Goal: Information Seeking & Learning: Learn about a topic

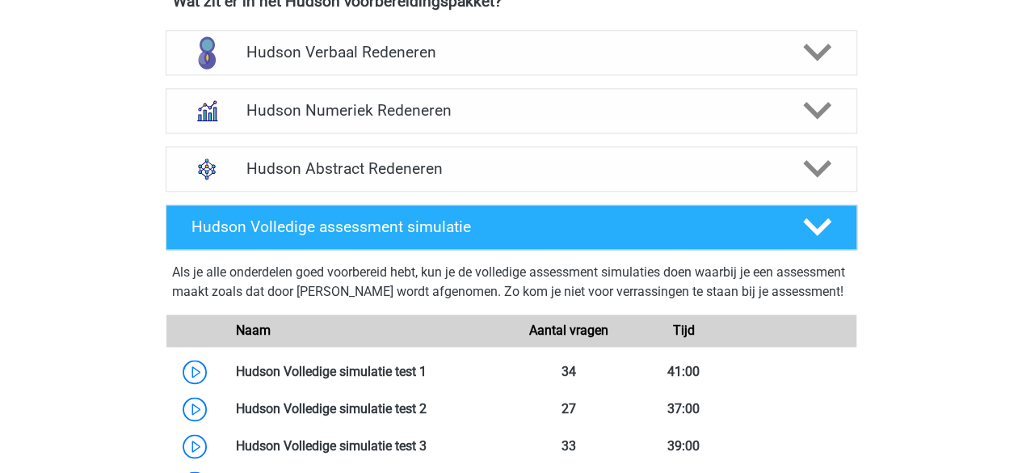
scroll to position [1058, 0]
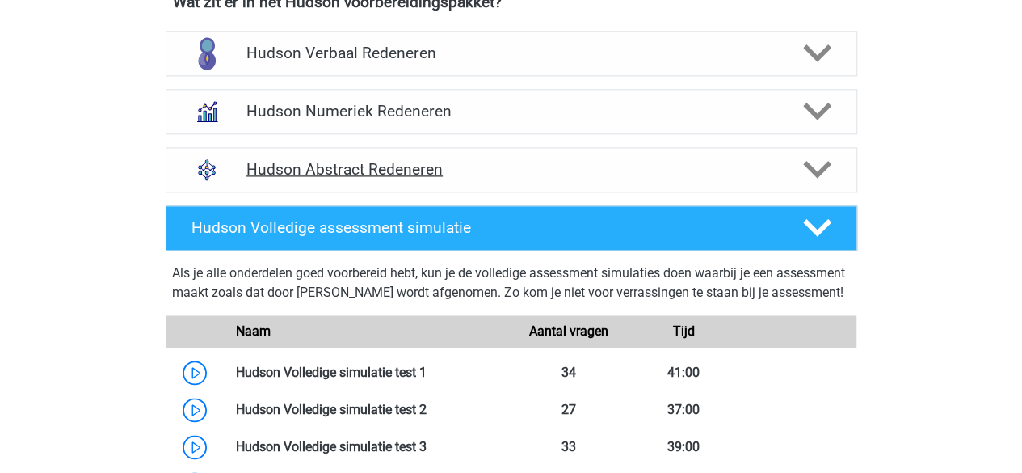
click at [467, 162] on h4 "Hudson Abstract Redeneren" at bounding box center [510, 169] width 529 height 19
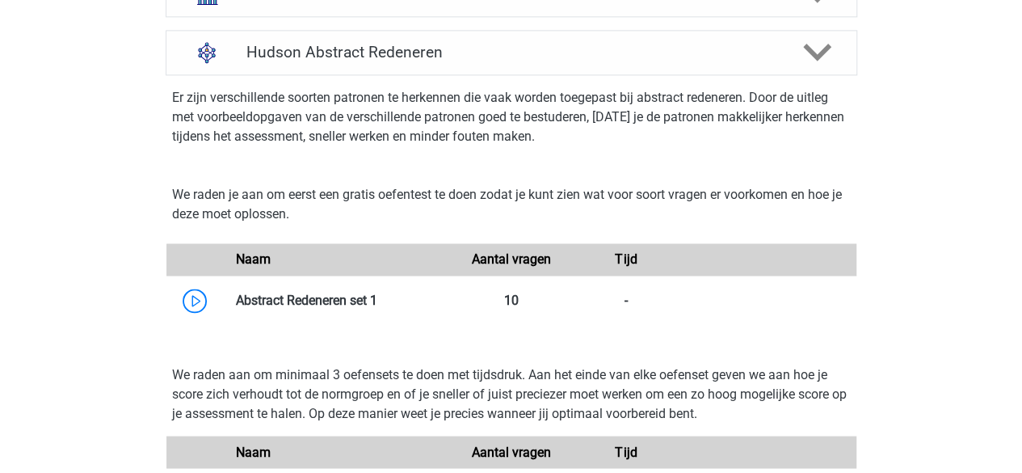
scroll to position [1175, 0]
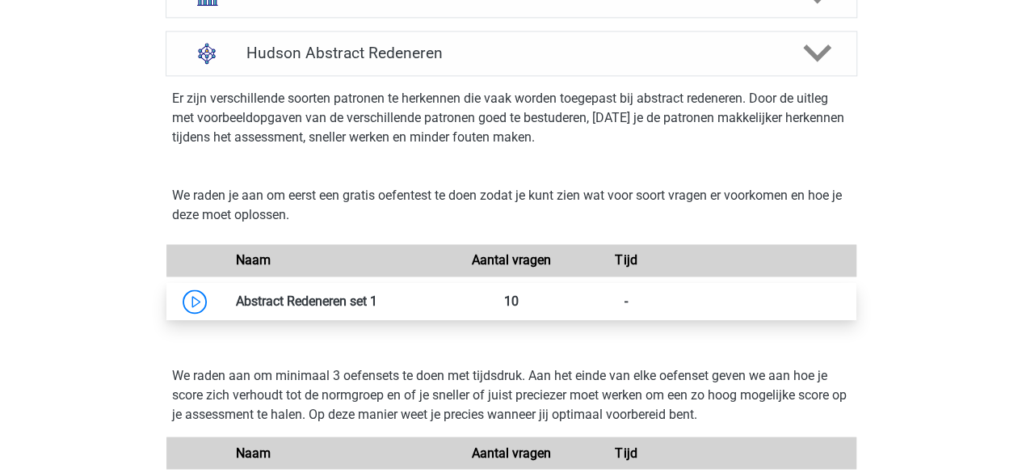
click at [377, 293] on link at bounding box center [377, 300] width 0 height 15
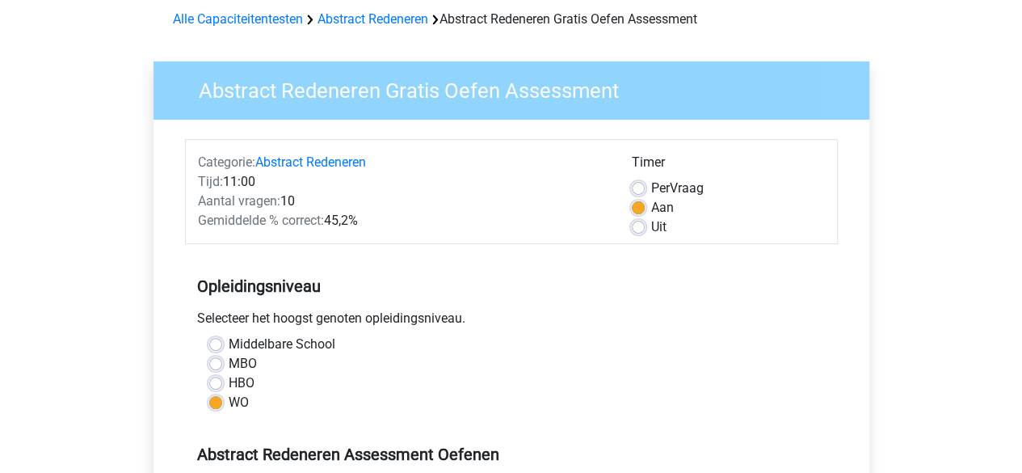
scroll to position [57, 0]
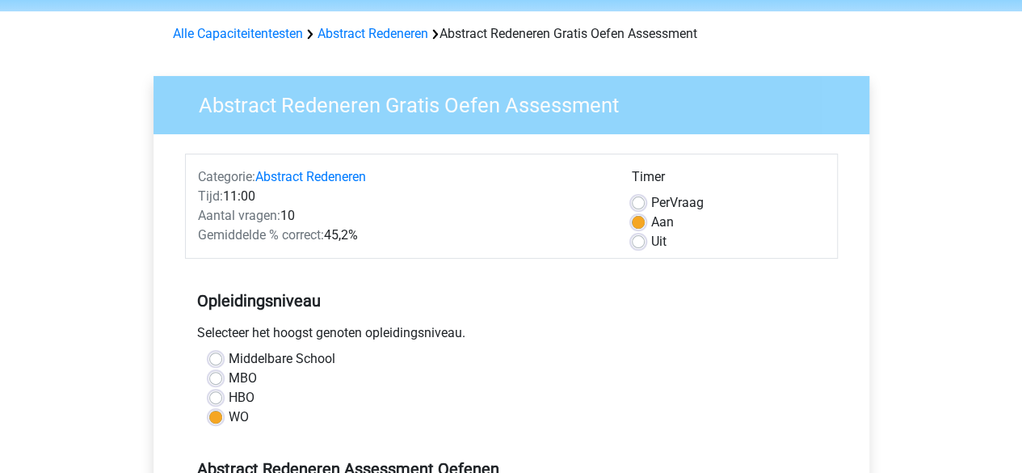
click at [645, 238] on div "Uit" at bounding box center [728, 241] width 193 height 19
click at [542, 285] on h5 "Opleidingsniveau" at bounding box center [511, 300] width 629 height 32
click at [651, 243] on label "Uit" at bounding box center [658, 241] width 15 height 19
click at [637, 243] on input "Uit" at bounding box center [638, 240] width 13 height 16
radio input "true"
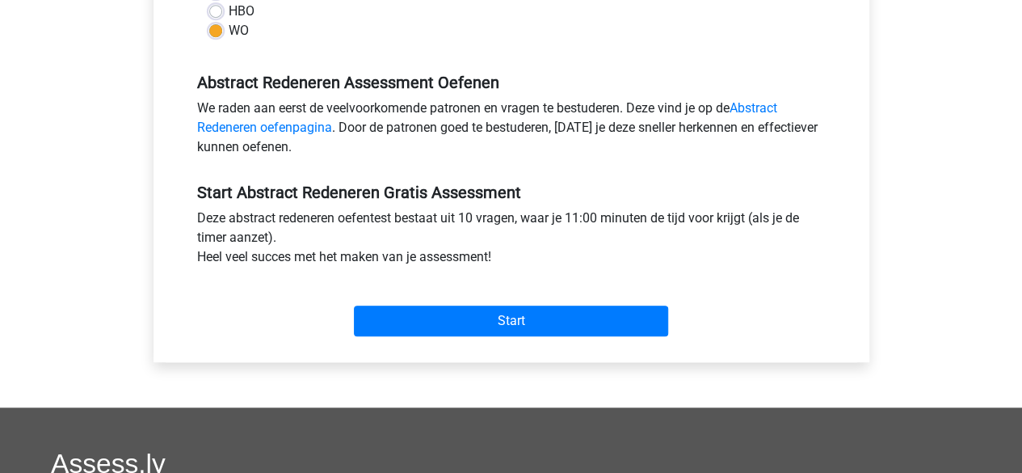
scroll to position [451, 0]
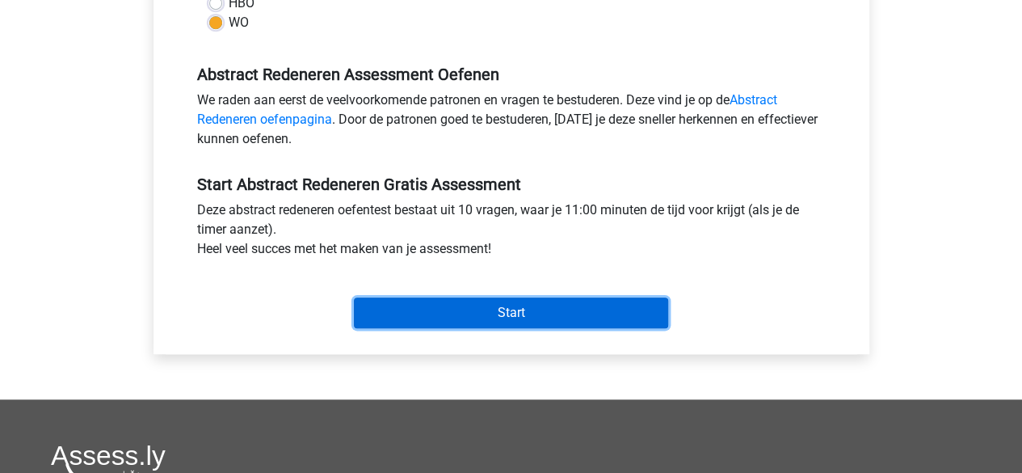
click at [393, 308] on input "Start" at bounding box center [511, 312] width 314 height 31
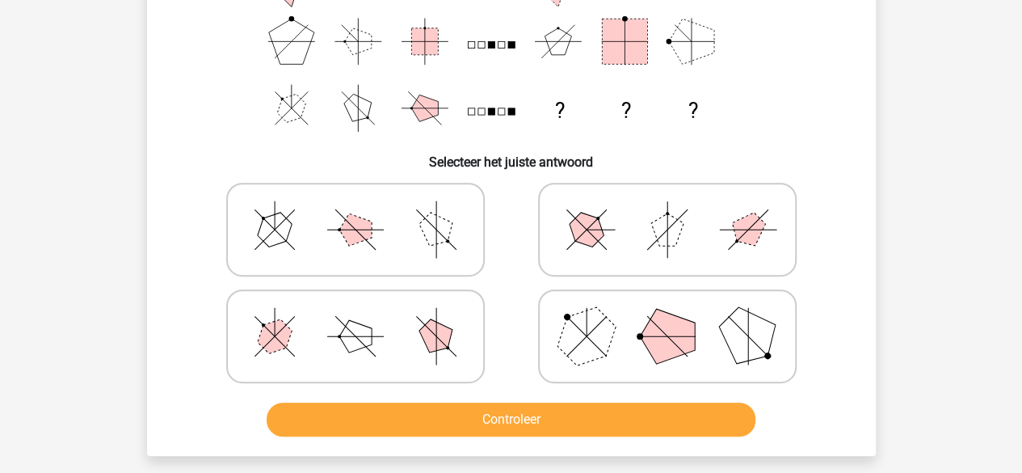
scroll to position [251, 0]
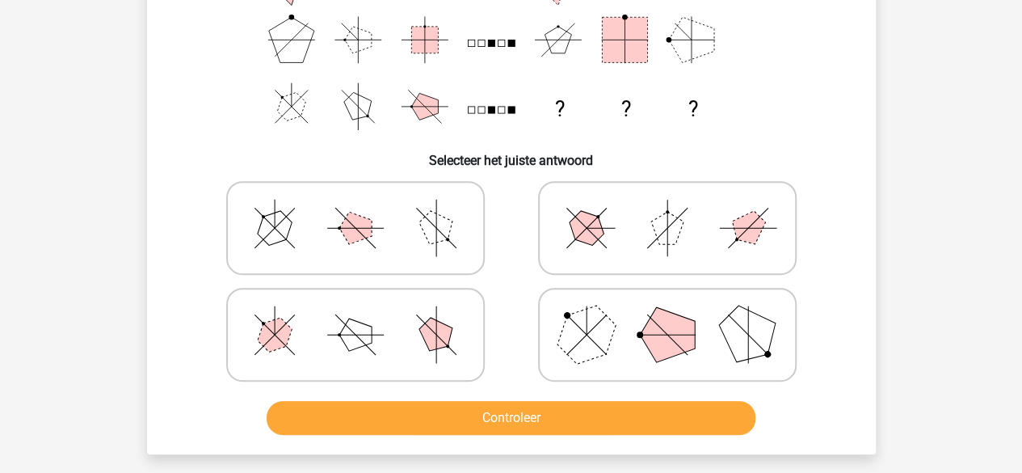
click at [672, 334] on line at bounding box center [667, 334] width 57 height 0
click at [672, 314] on input "radio" at bounding box center [672, 309] width 11 height 11
radio input "true"
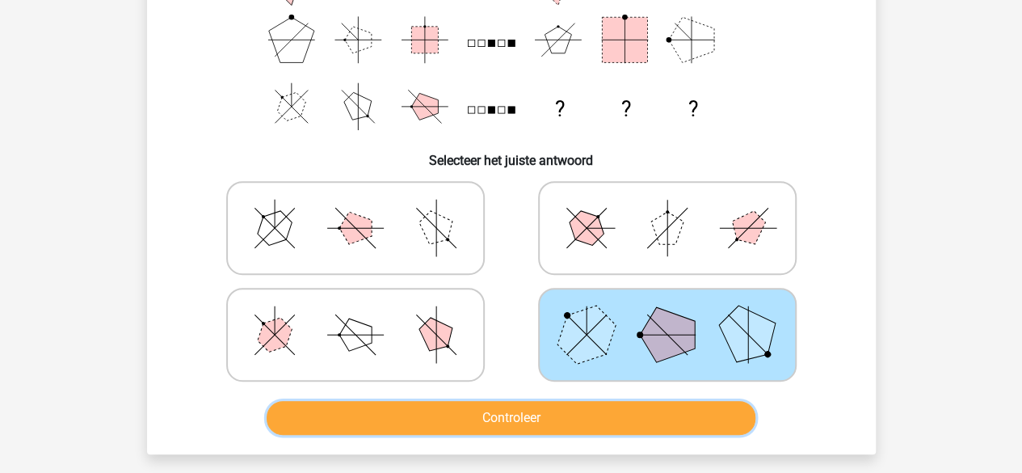
click at [545, 415] on button "Controleer" at bounding box center [511, 418] width 489 height 34
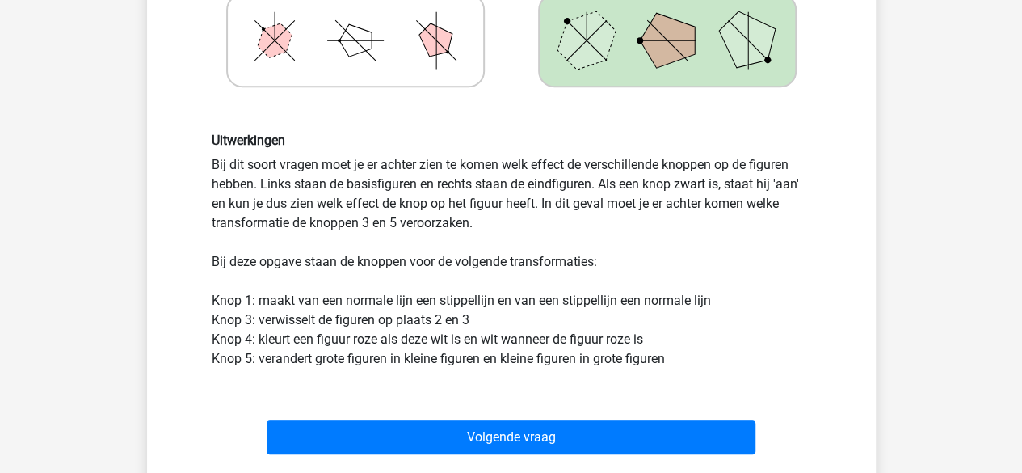
scroll to position [636, 0]
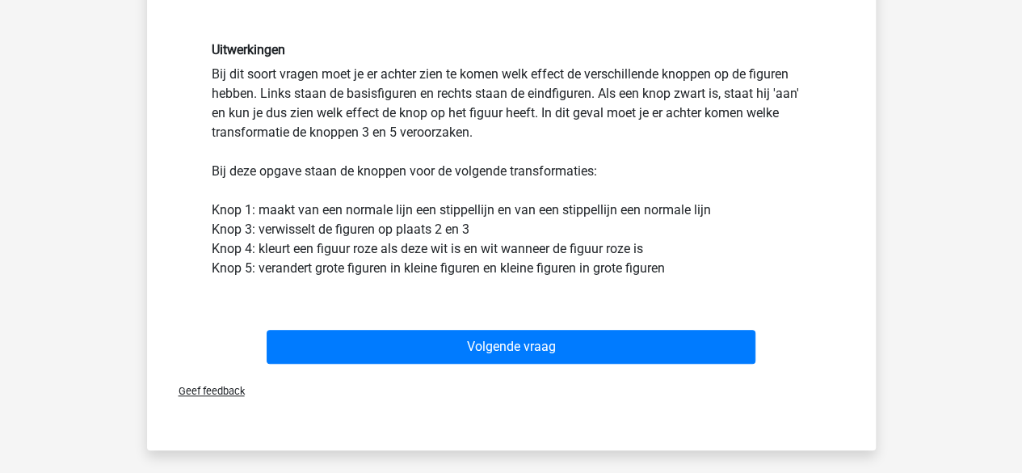
click at [459, 327] on div "Volgende vraag" at bounding box center [511, 343] width 677 height 53
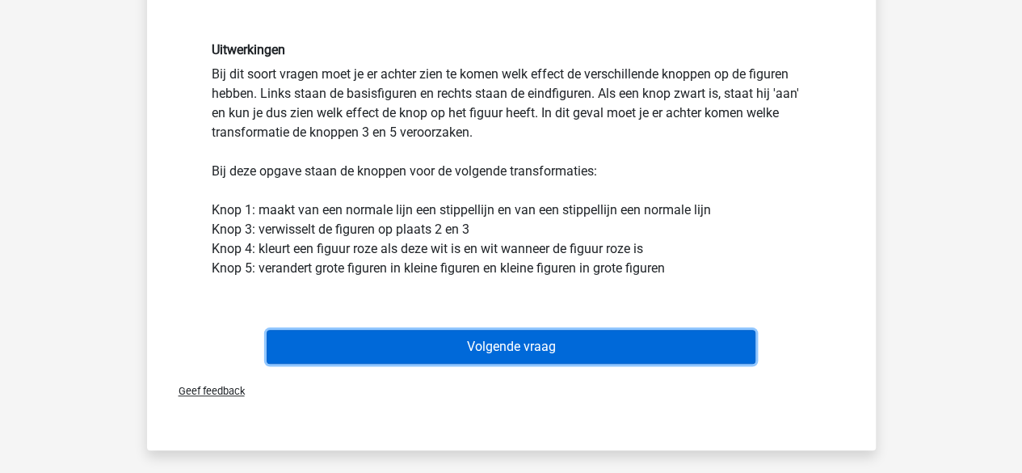
click at [457, 334] on button "Volgende vraag" at bounding box center [511, 347] width 489 height 34
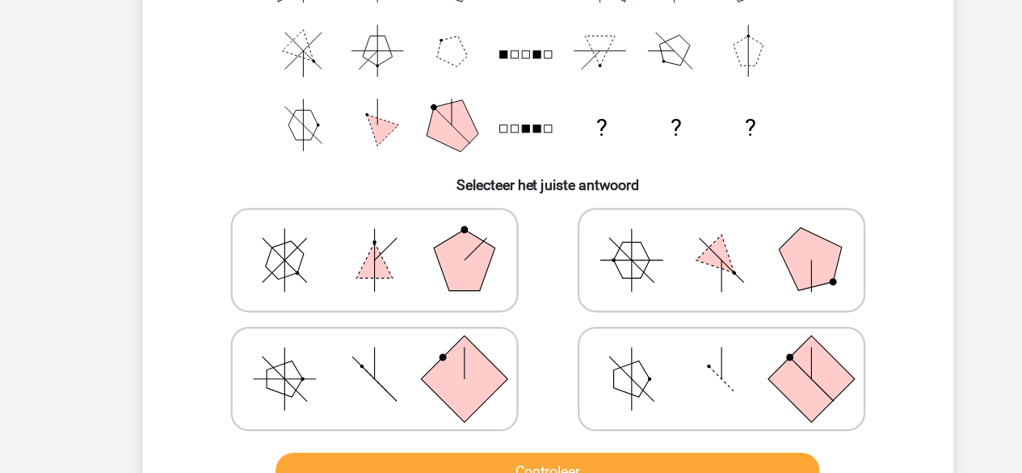
scroll to position [302, 0]
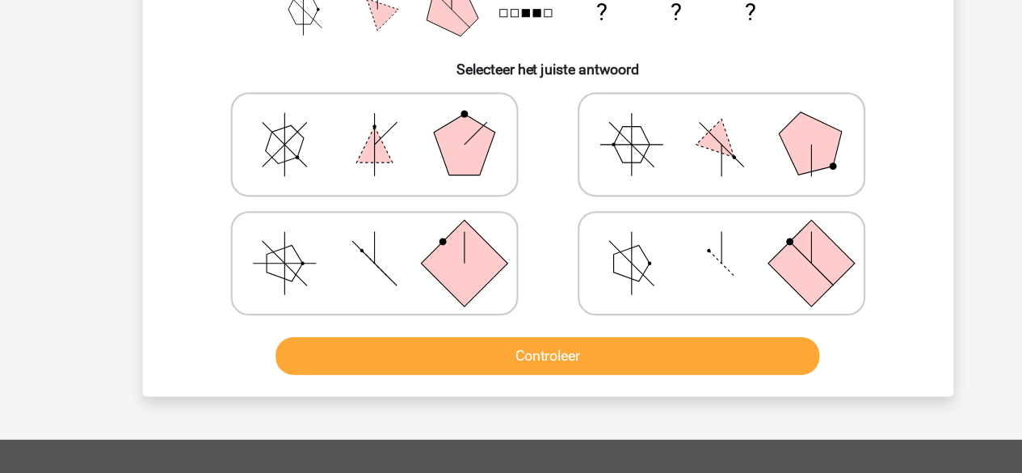
click at [421, 318] on icon at bounding box center [355, 283] width 242 height 81
click at [366, 263] on input "radio" at bounding box center [360, 258] width 11 height 11
radio input "true"
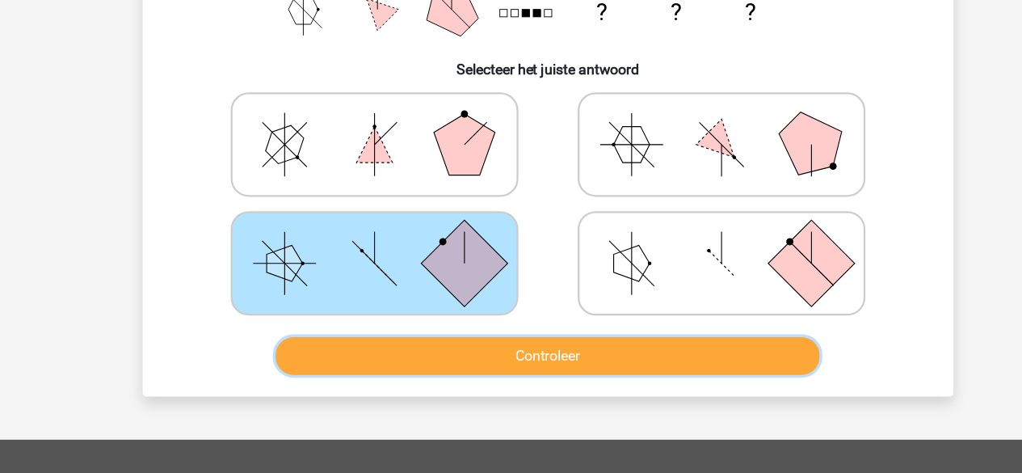
click at [455, 353] on button "Controleer" at bounding box center [511, 367] width 489 height 34
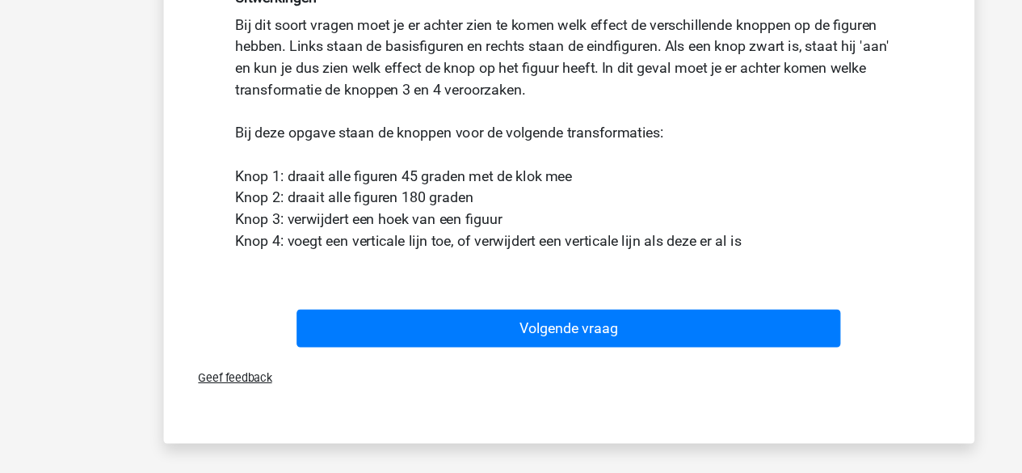
scroll to position [641, 0]
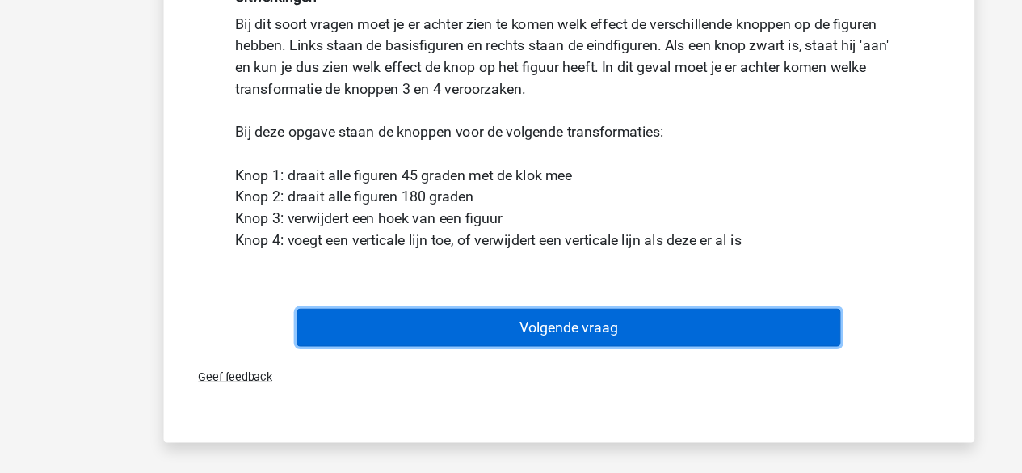
click at [400, 344] on button "Volgende vraag" at bounding box center [511, 342] width 489 height 34
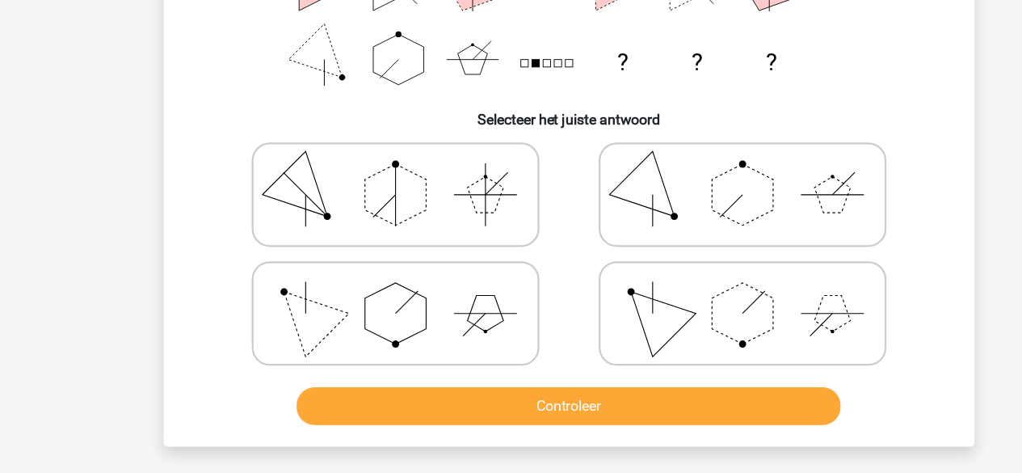
scroll to position [257, 0]
click at [419, 406] on button "Controleer" at bounding box center [511, 412] width 489 height 34
click at [395, 346] on icon at bounding box center [355, 328] width 242 height 81
click at [366, 309] on input "radio" at bounding box center [360, 303] width 11 height 11
radio input "true"
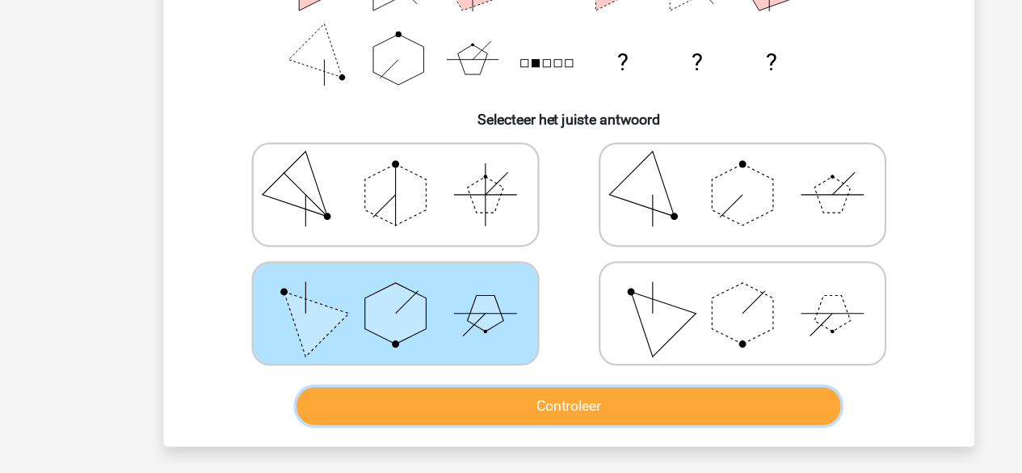
click at [401, 399] on button "Controleer" at bounding box center [511, 412] width 489 height 34
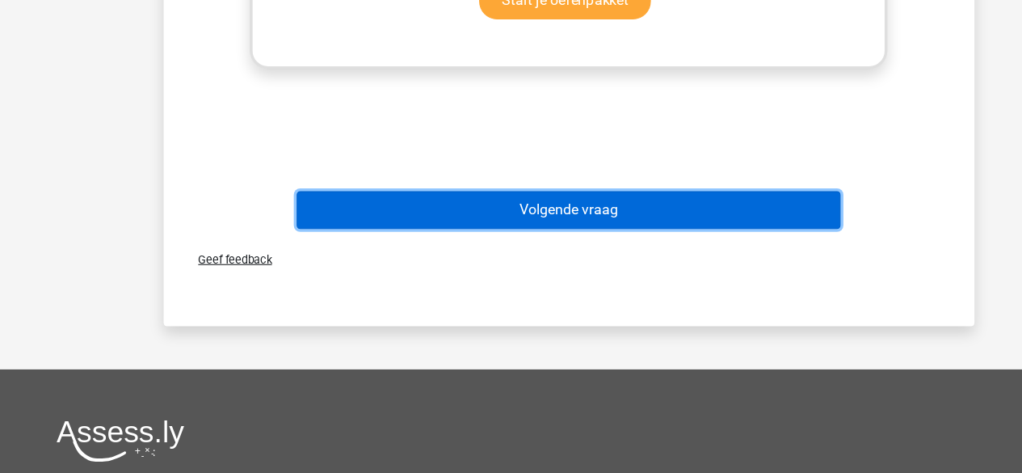
click at [511, 244] on button "Volgende vraag" at bounding box center [511, 236] width 489 height 34
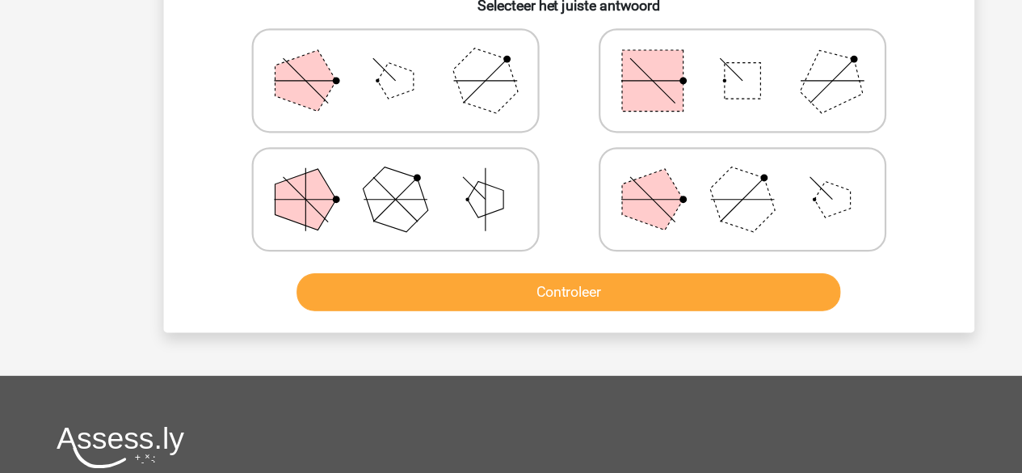
scroll to position [397, 0]
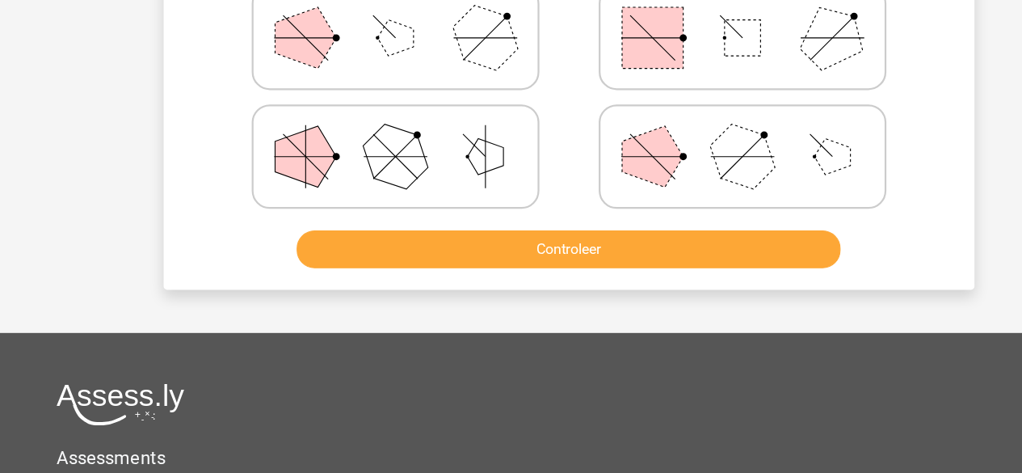
click at [629, 120] on icon at bounding box center [667, 81] width 242 height 81
click at [667, 61] on input "radio" at bounding box center [672, 56] width 11 height 11
radio input "true"
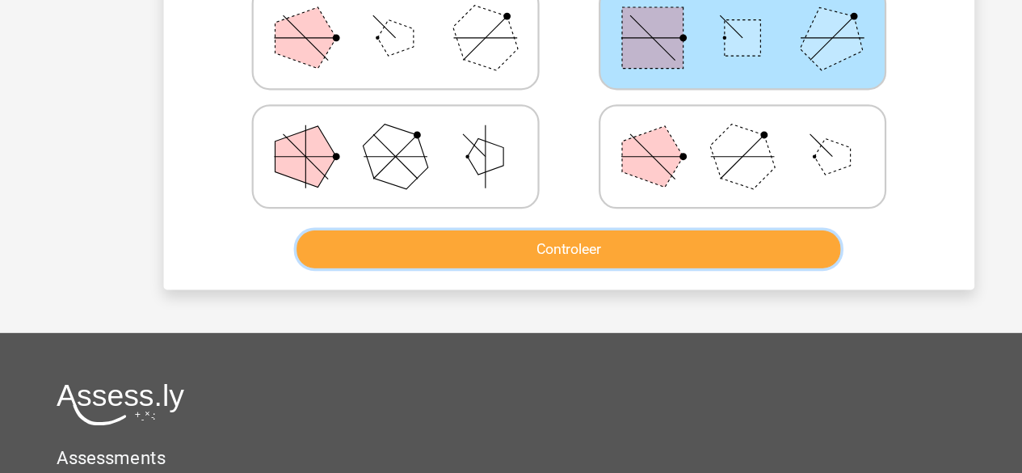
click at [536, 278] on button "Controleer" at bounding box center [511, 271] width 489 height 34
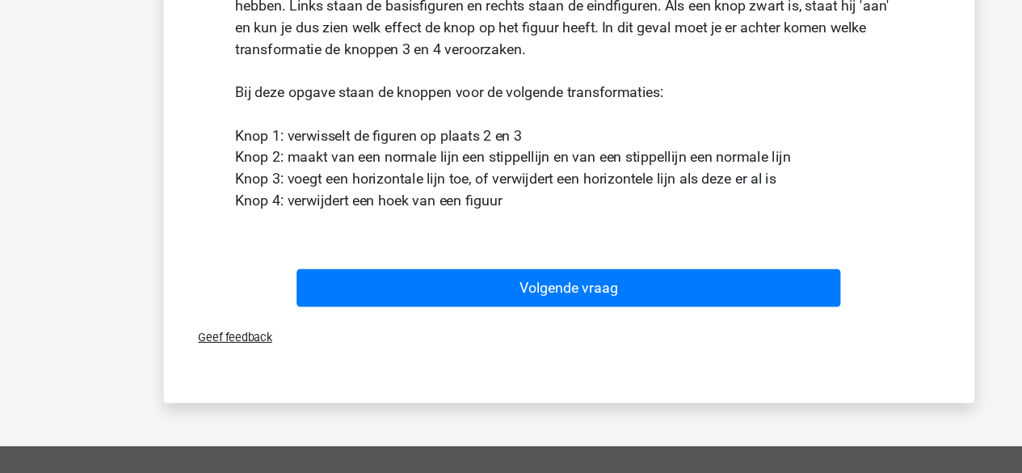
scroll to position [672, 0]
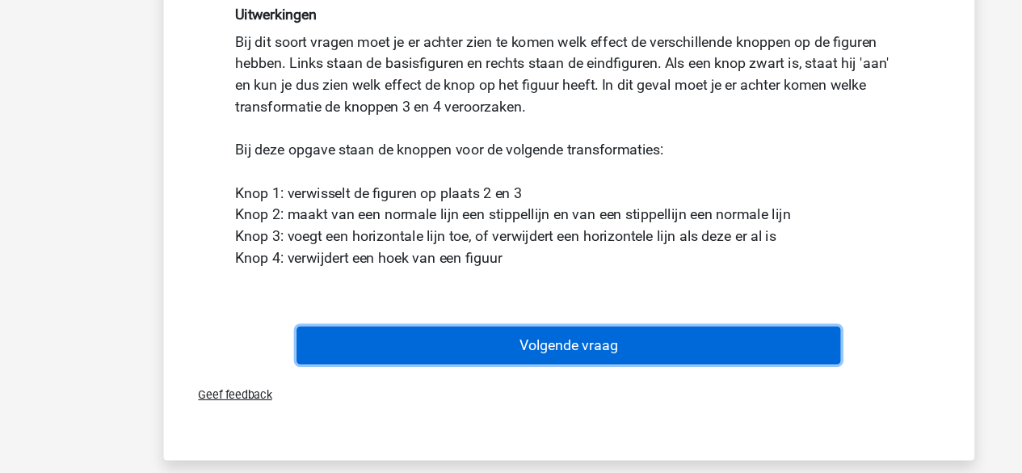
click at [391, 307] on button "Volgende vraag" at bounding box center [511, 310] width 489 height 34
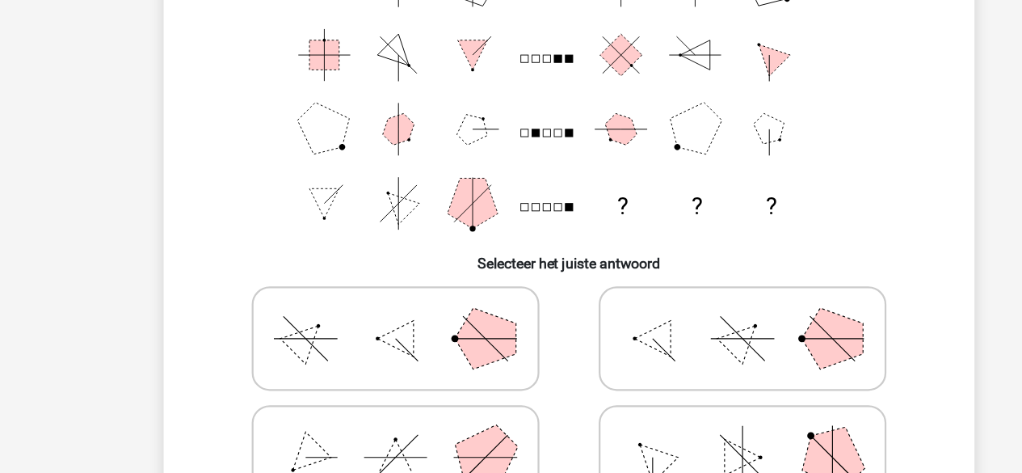
scroll to position [197, 0]
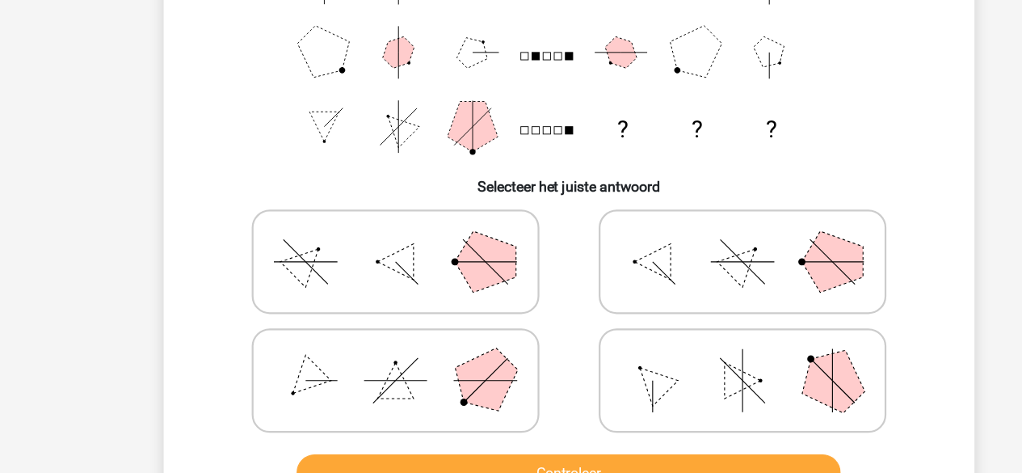
click at [596, 281] on polygon at bounding box center [586, 282] width 32 height 32
click at [667, 262] on input "radio" at bounding box center [672, 256] width 11 height 11
radio input "true"
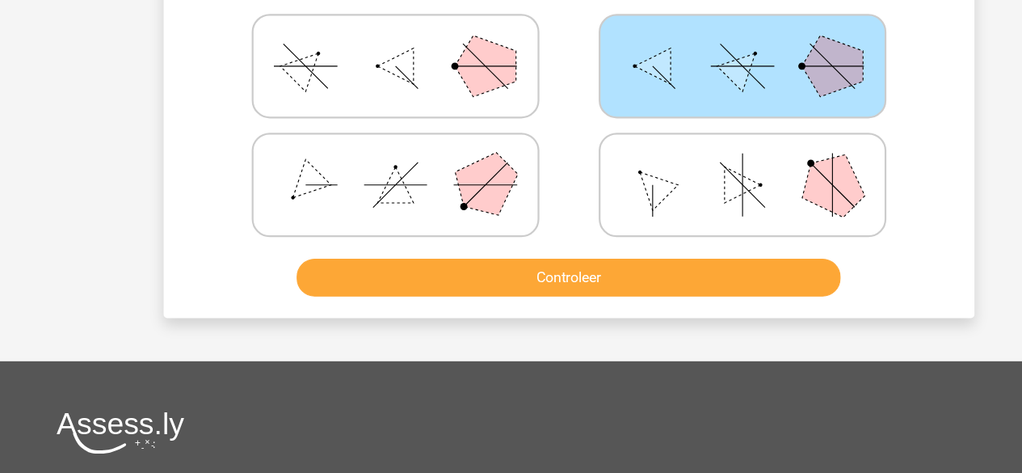
scroll to position [372, 0]
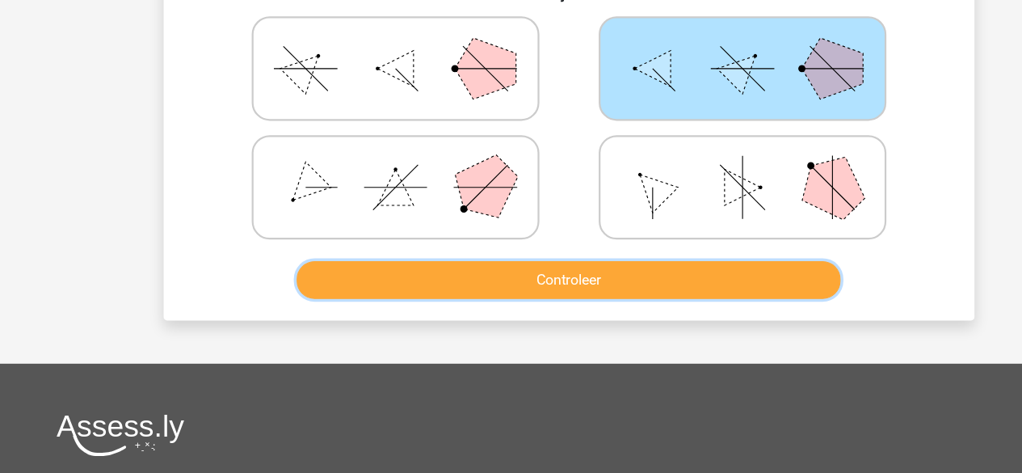
click at [511, 284] on button "Controleer" at bounding box center [511, 297] width 489 height 34
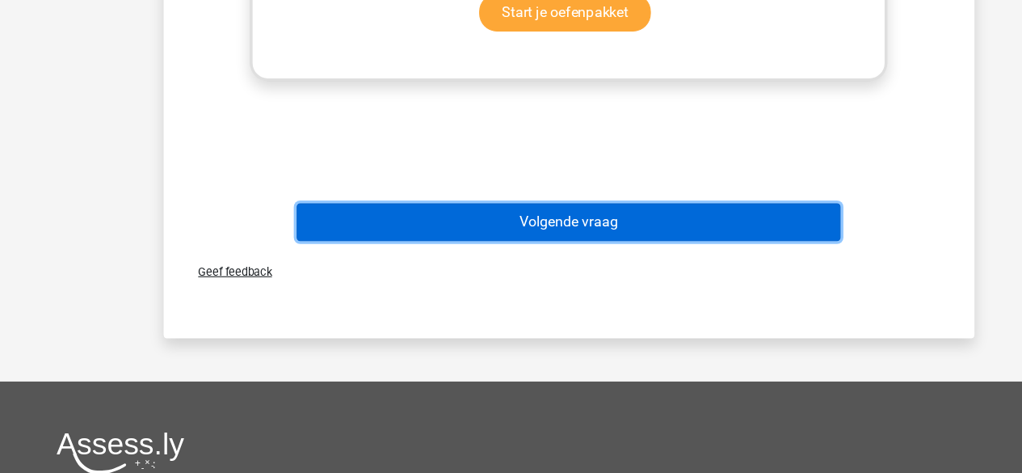
click at [481, 242] on button "Volgende vraag" at bounding box center [511, 247] width 489 height 34
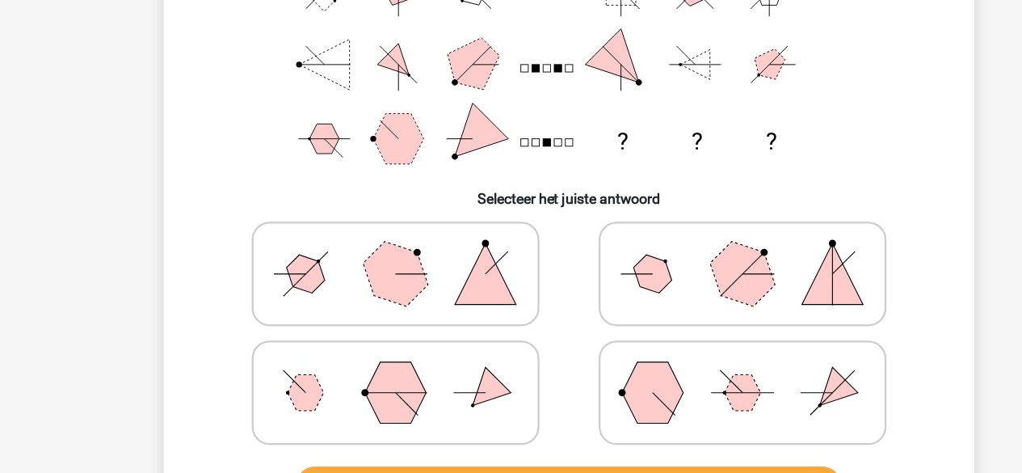
scroll to position [194, 0]
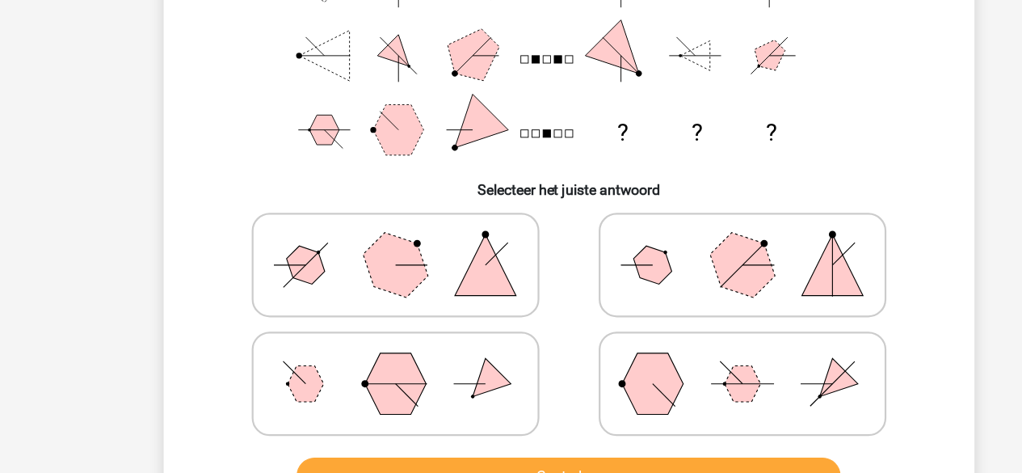
click at [610, 275] on icon at bounding box center [667, 285] width 242 height 81
click at [667, 265] on input "radio" at bounding box center [672, 259] width 11 height 11
radio input "true"
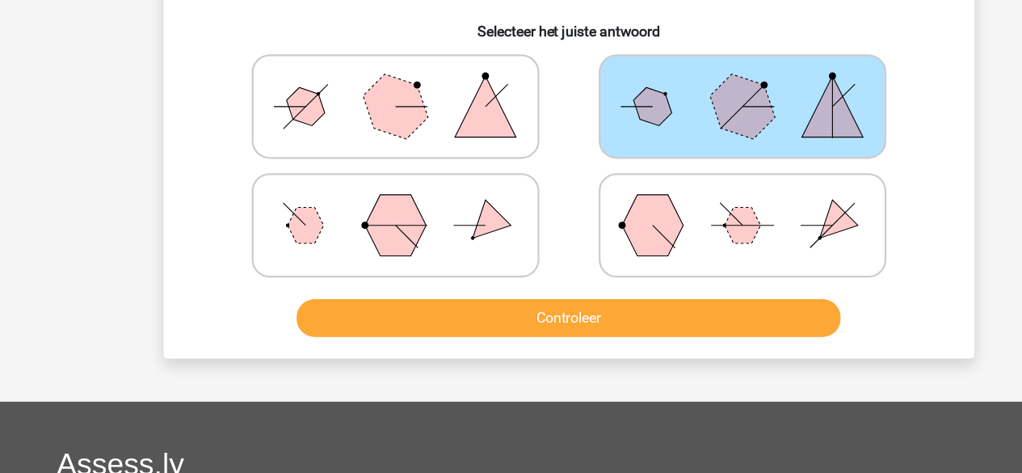
scroll to position [338, 0]
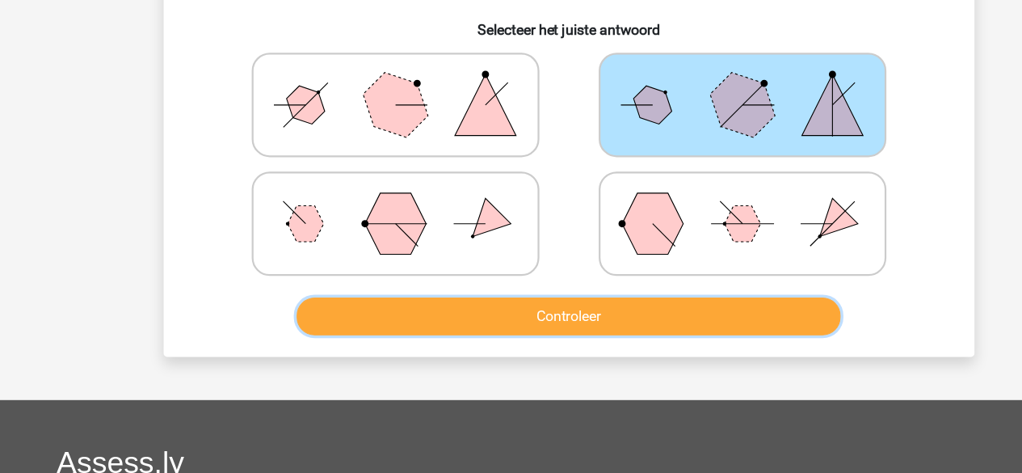
click at [504, 343] on button "Controleer" at bounding box center [511, 331] width 489 height 34
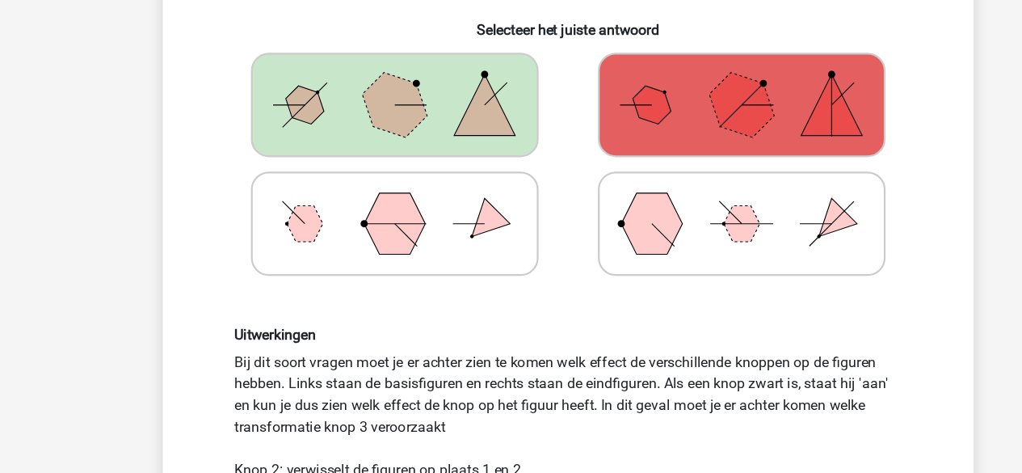
click at [364, 172] on icon at bounding box center [355, 141] width 242 height 81
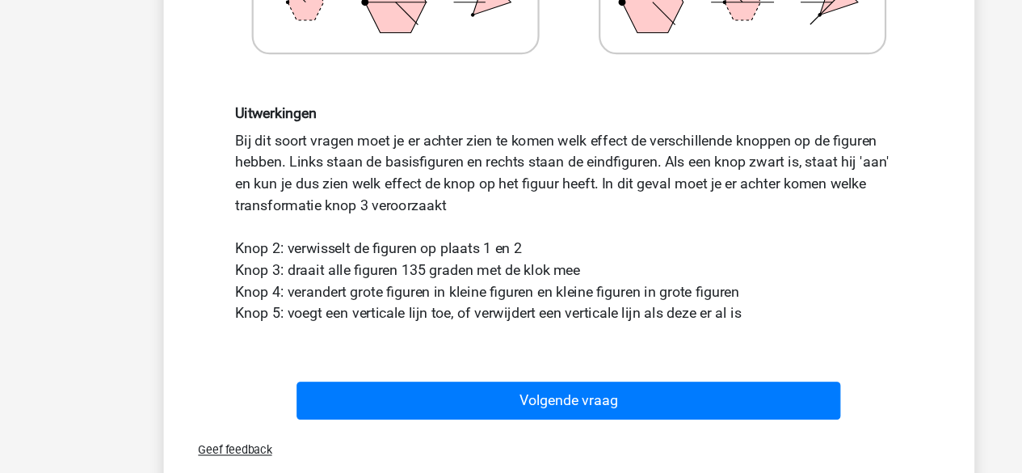
scroll to position [538, 0]
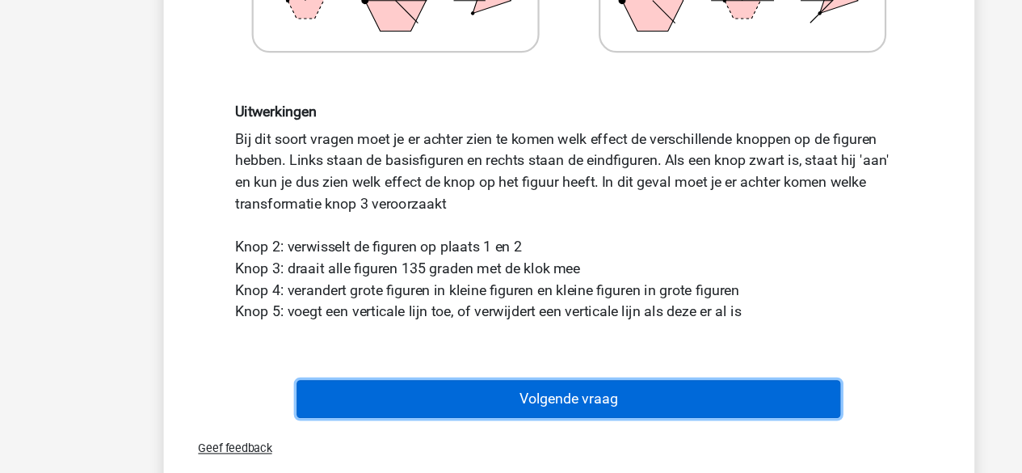
click at [421, 393] on button "Volgende vraag" at bounding box center [511, 406] width 489 height 34
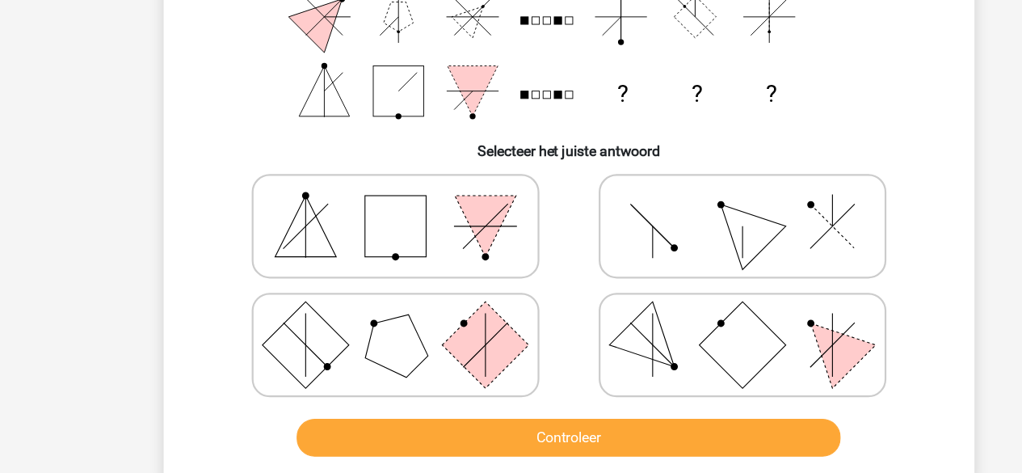
scroll to position [271, 0]
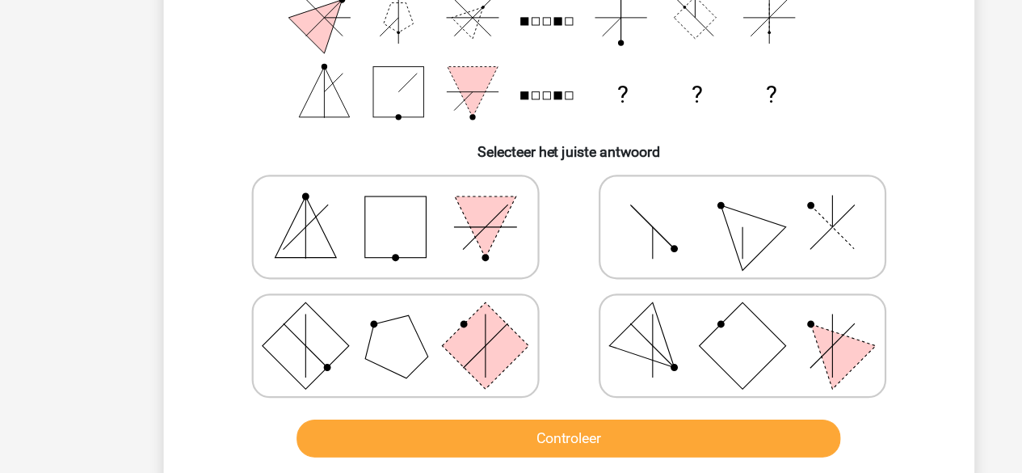
click at [633, 219] on icon at bounding box center [667, 208] width 242 height 81
click at [667, 188] on input "radio" at bounding box center [672, 183] width 11 height 11
radio input "true"
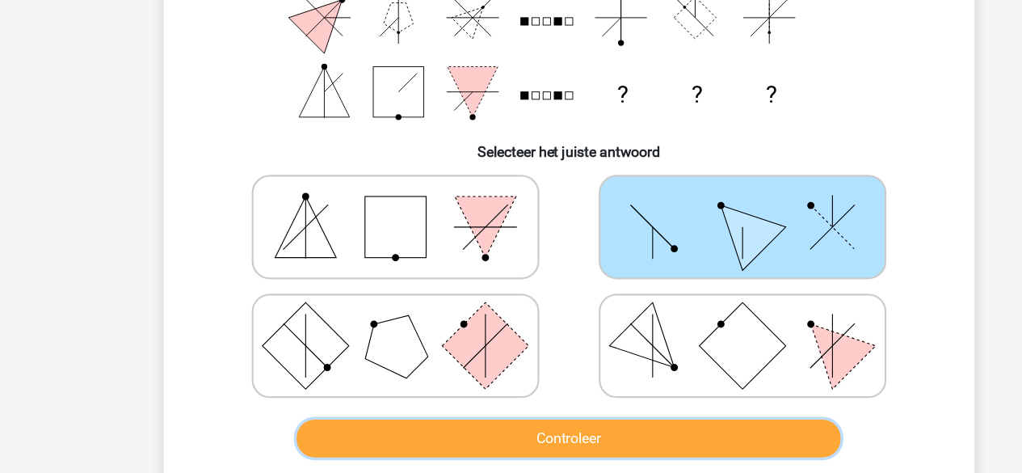
click at [500, 397] on button "Controleer" at bounding box center [511, 398] width 489 height 34
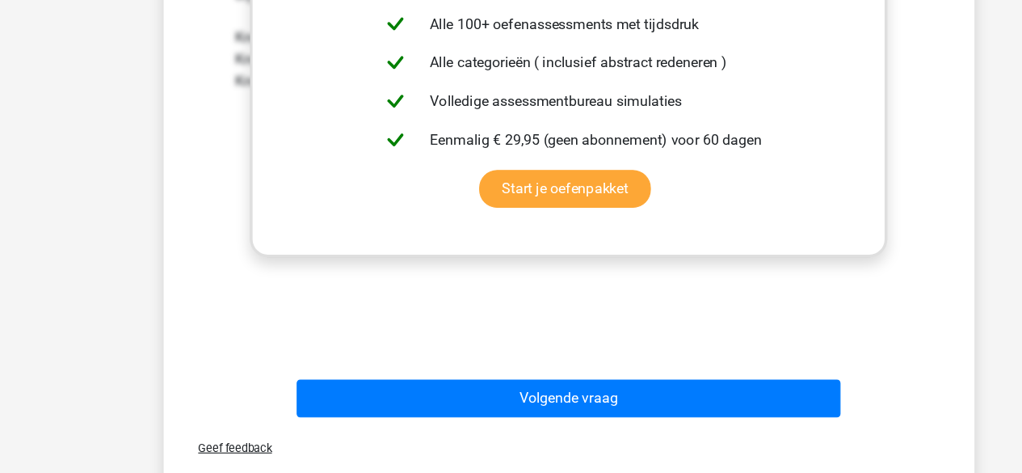
scroll to position [786, 0]
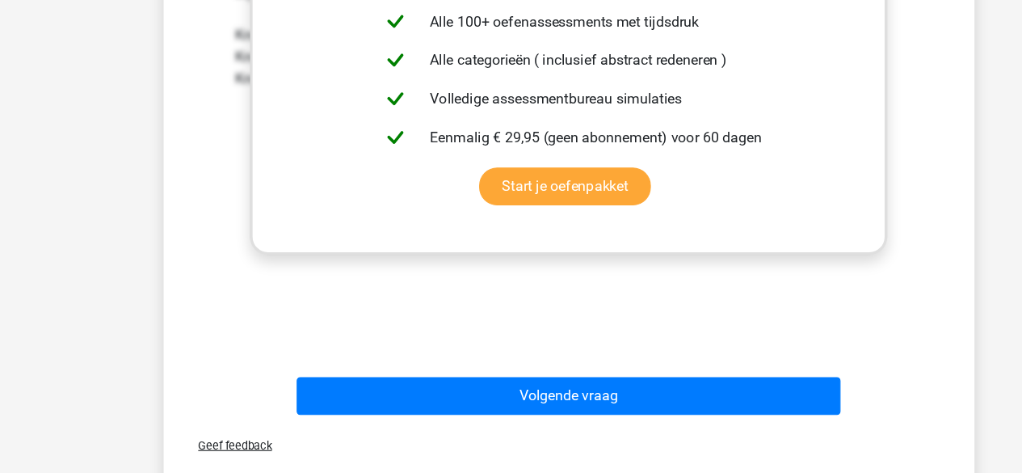
click at [460, 433] on div "Geef feedback" at bounding box center [512, 447] width 716 height 41
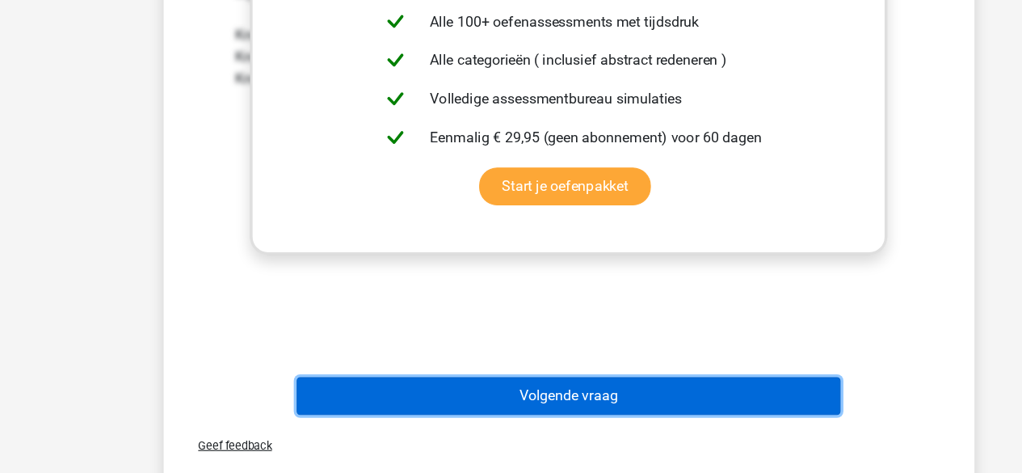
click at [443, 388] on button "Volgende vraag" at bounding box center [511, 403] width 489 height 34
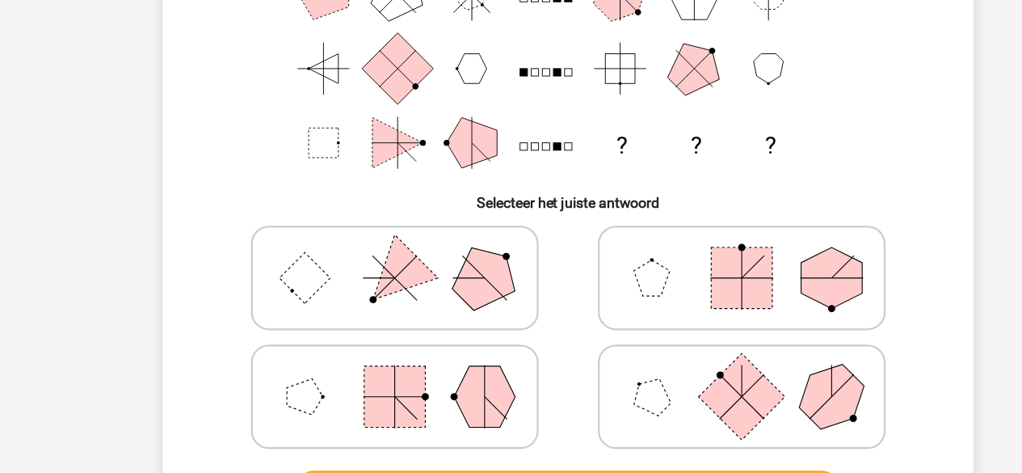
scroll to position [250, 0]
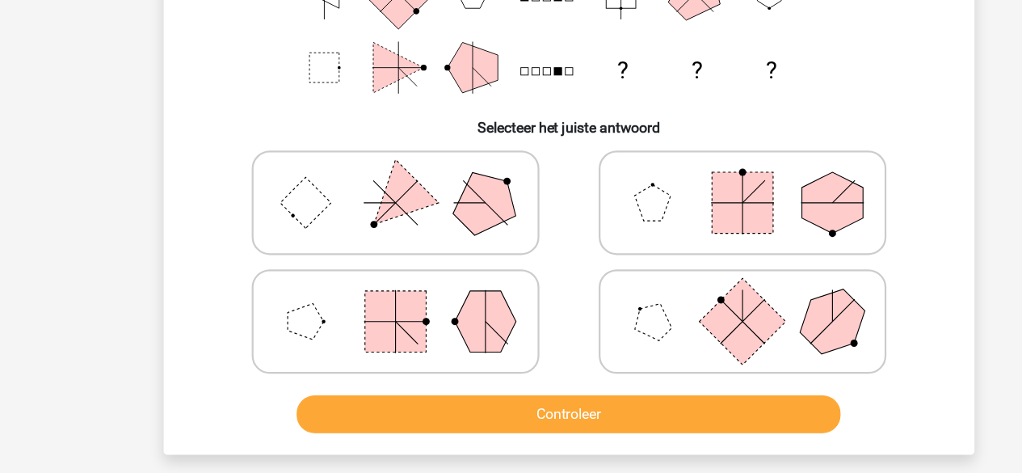
click at [298, 315] on icon at bounding box center [355, 335] width 242 height 81
click at [355, 315] on input "radio" at bounding box center [360, 310] width 11 height 11
radio input "true"
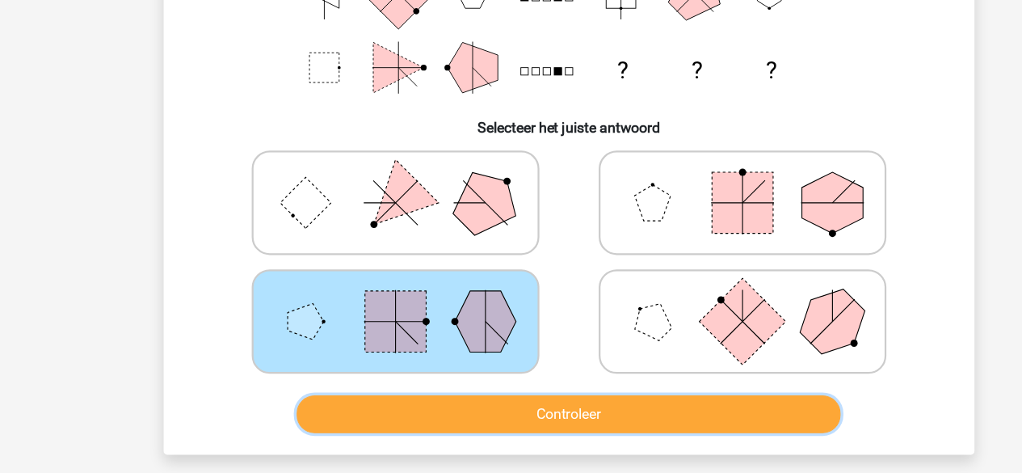
click at [361, 408] on button "Controleer" at bounding box center [511, 419] width 489 height 34
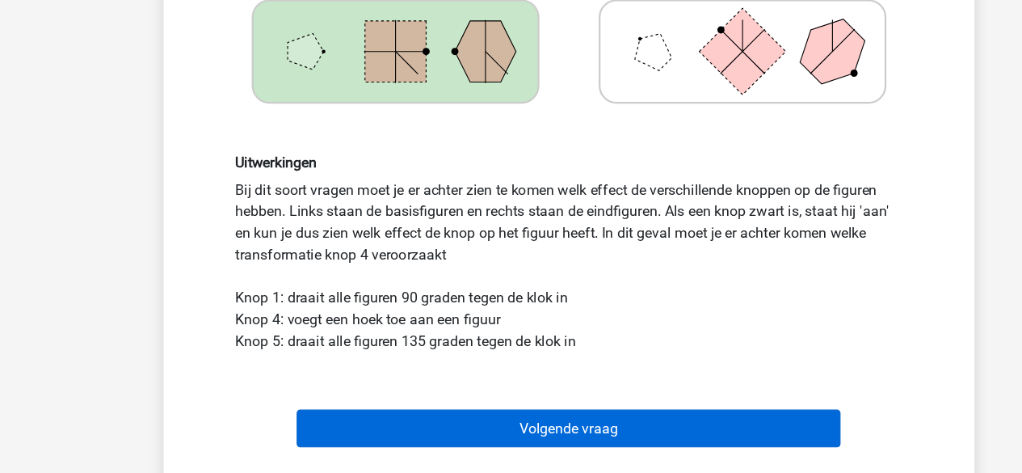
scroll to position [536, 0]
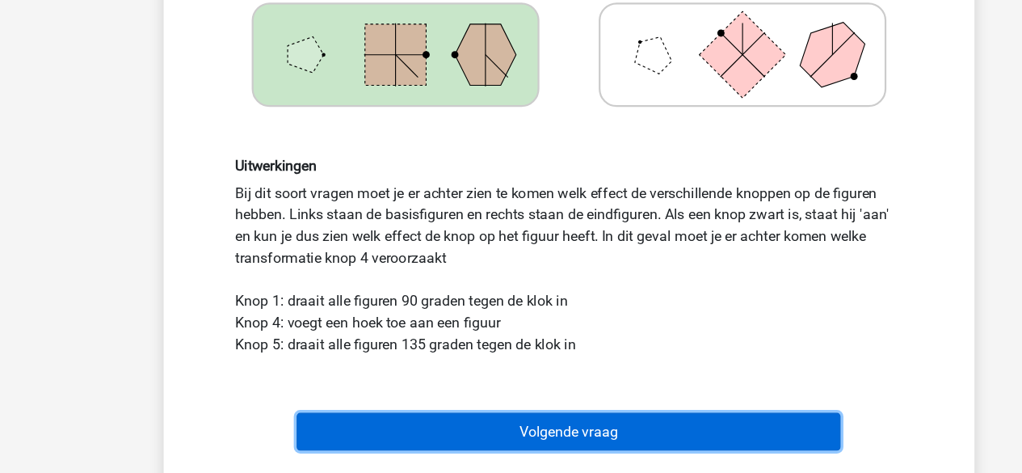
click at [384, 394] on button "Volgende vraag" at bounding box center [511, 388] width 489 height 34
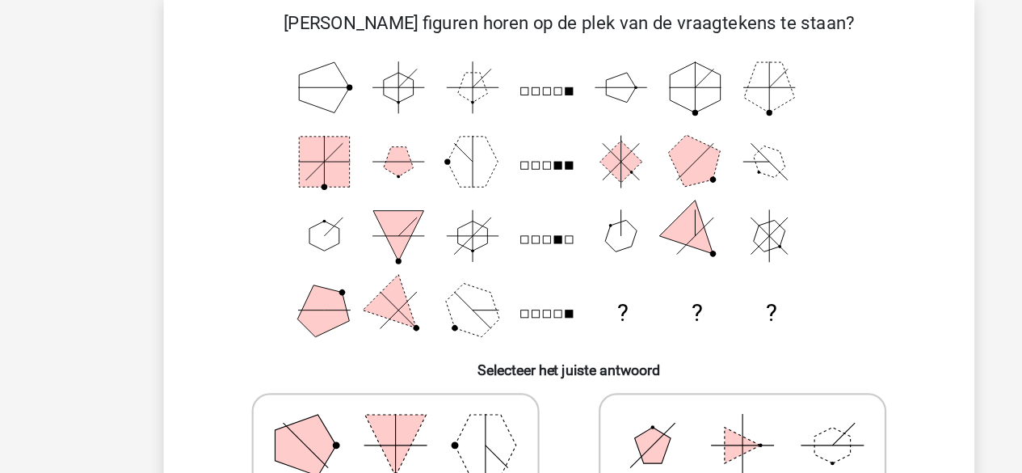
scroll to position [295, 0]
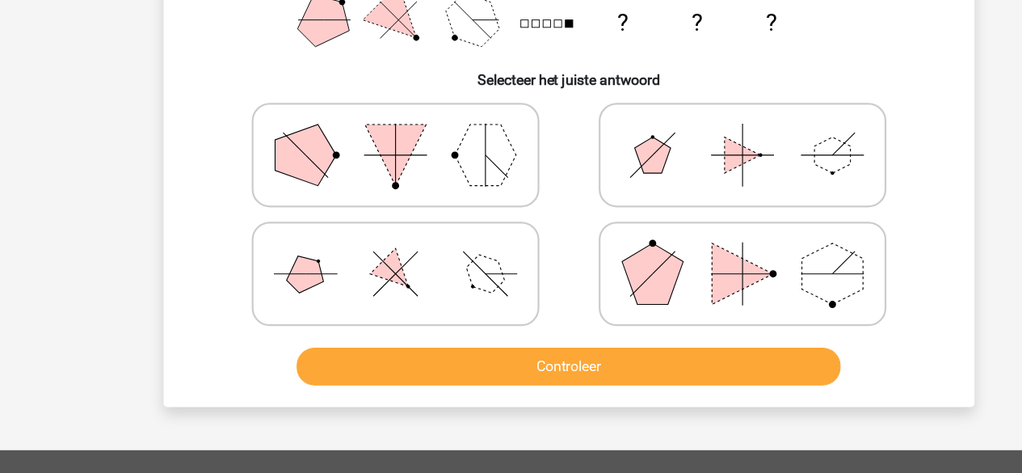
click at [340, 297] on icon at bounding box center [355, 290] width 242 height 81
click at [355, 271] on input "radio" at bounding box center [360, 265] width 11 height 11
radio input "true"
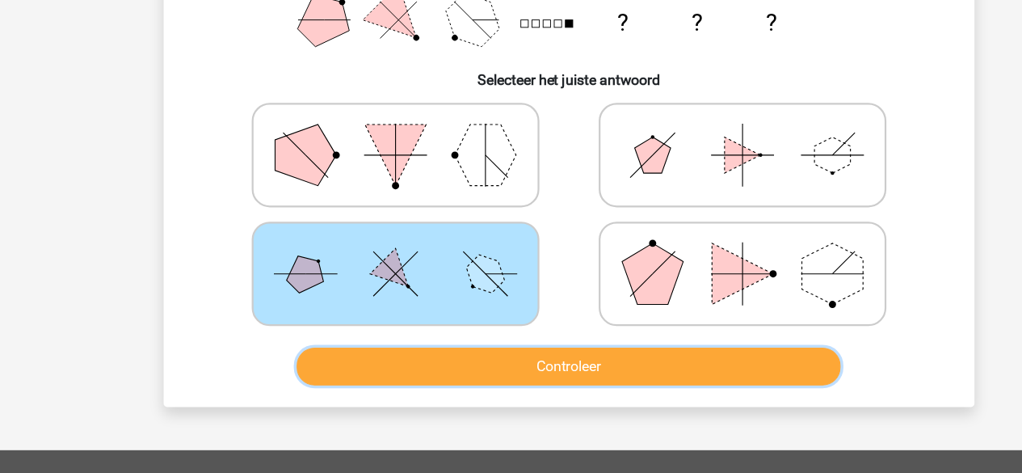
click at [379, 368] on button "Controleer" at bounding box center [511, 374] width 489 height 34
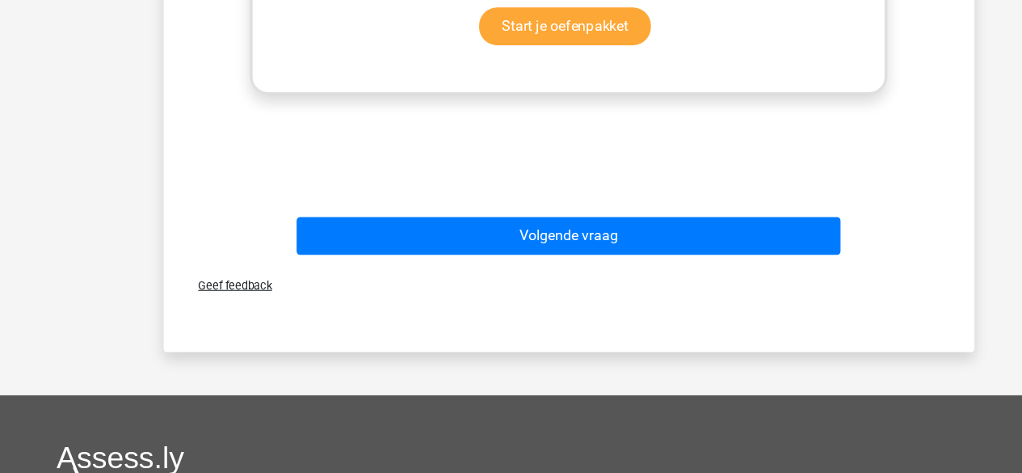
scroll to position [930, 0]
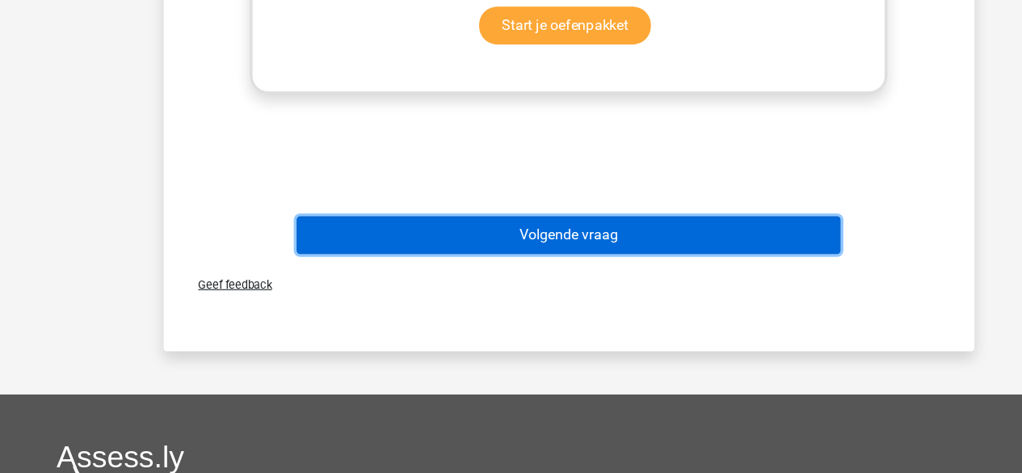
click at [420, 258] on button "Volgende vraag" at bounding box center [511, 259] width 489 height 34
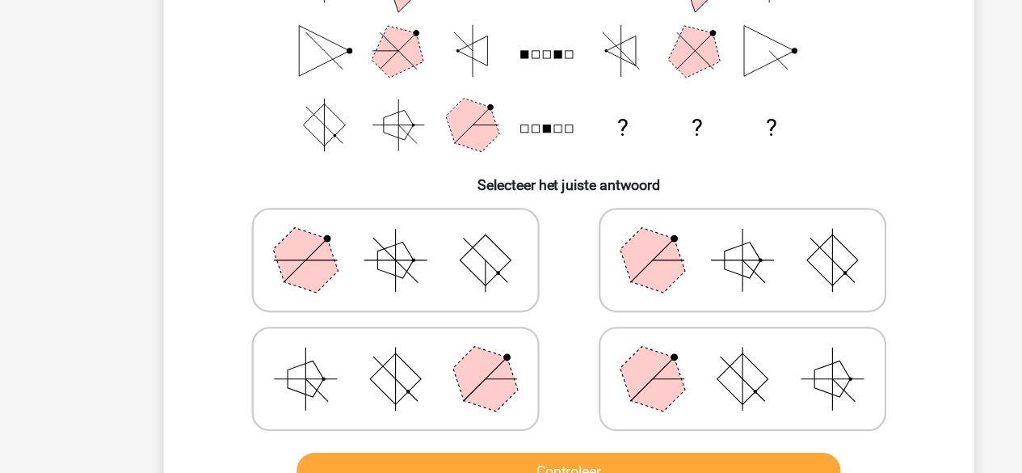
scroll to position [208, 0]
click at [359, 370] on rect at bounding box center [355, 378] width 46 height 46
click at [359, 357] on input "radio" at bounding box center [360, 352] width 11 height 11
radio input "true"
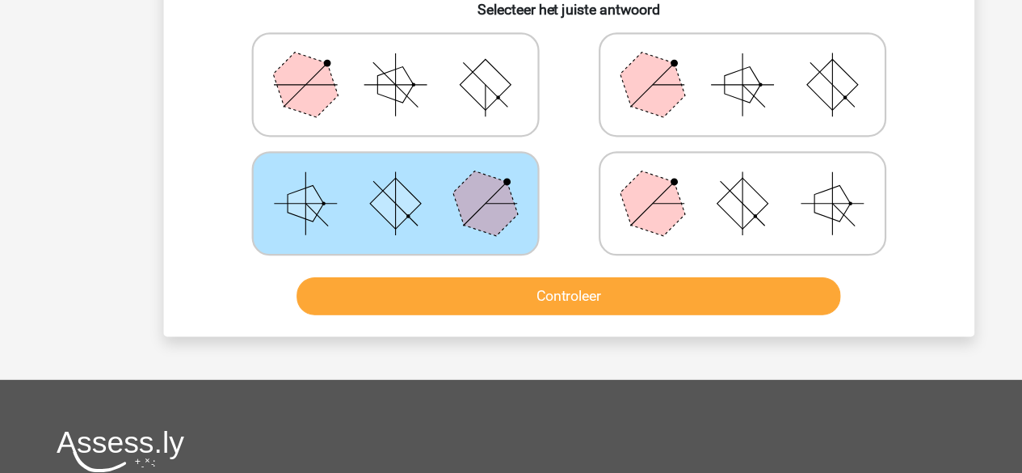
scroll to position [358, 0]
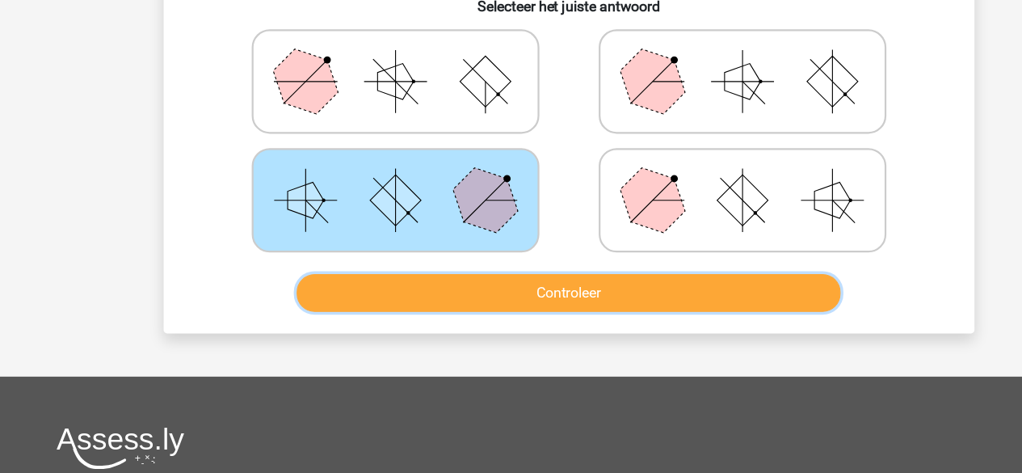
click at [427, 313] on button "Controleer" at bounding box center [511, 310] width 489 height 34
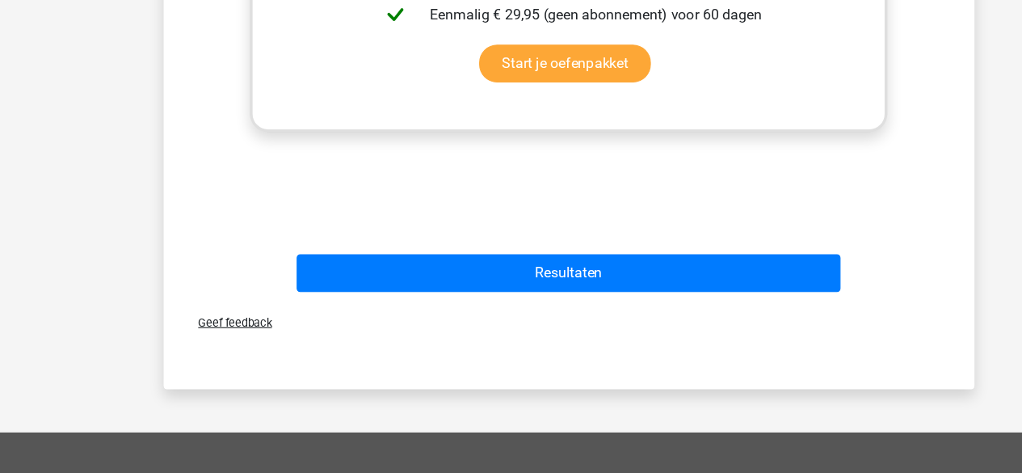
scroll to position [972, 0]
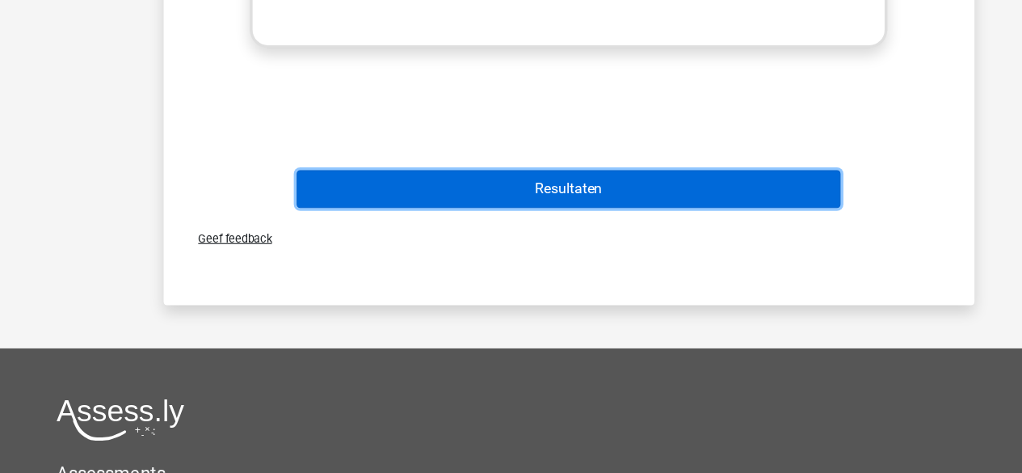
click at [439, 212] on button "Resultaten" at bounding box center [511, 217] width 489 height 34
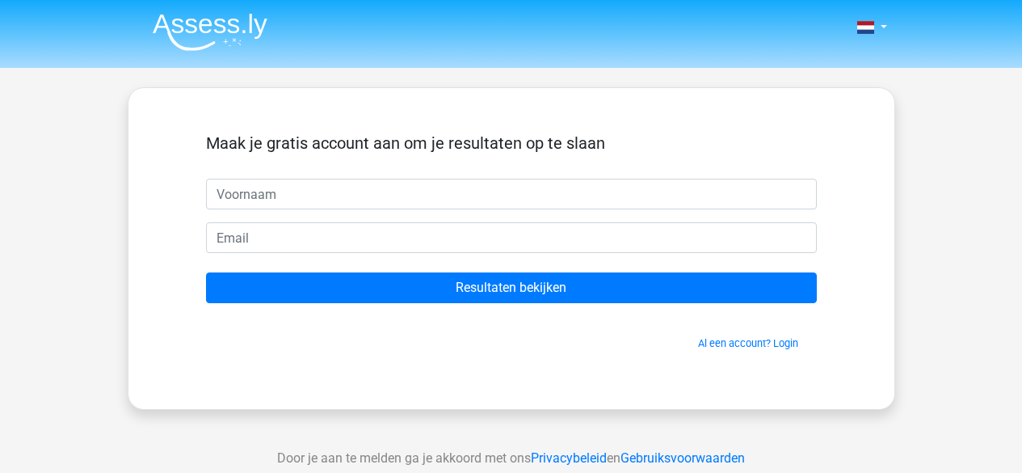
scroll to position [41, 0]
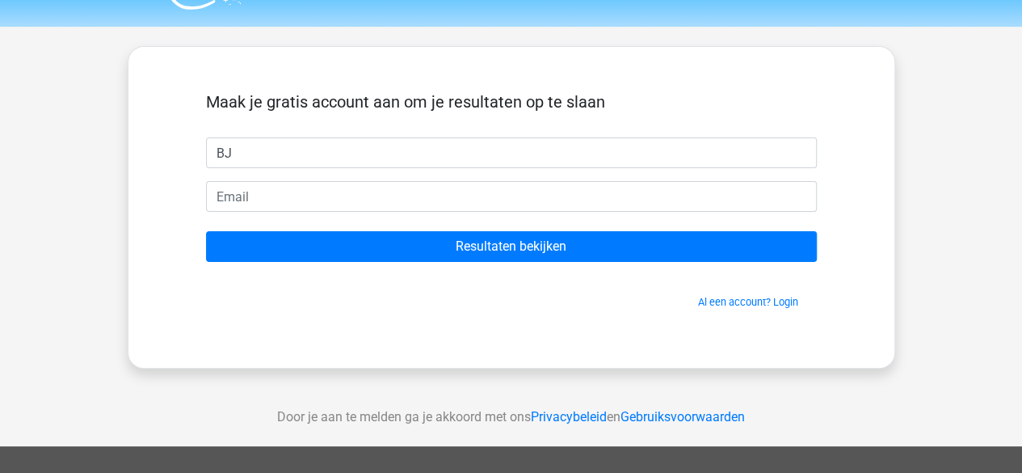
type input "B"
type input "Bjo"
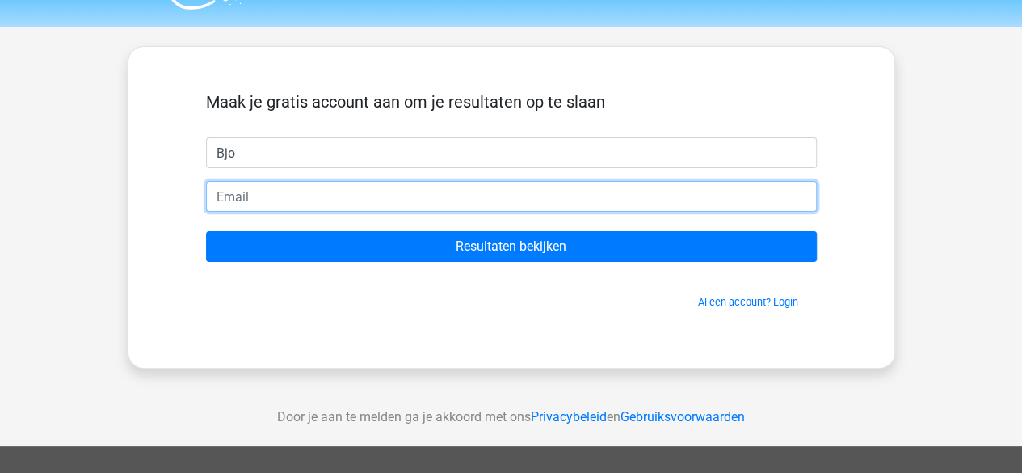
click at [421, 200] on input "email" at bounding box center [511, 196] width 611 height 31
type input "bjokechupachup@gmail.com"
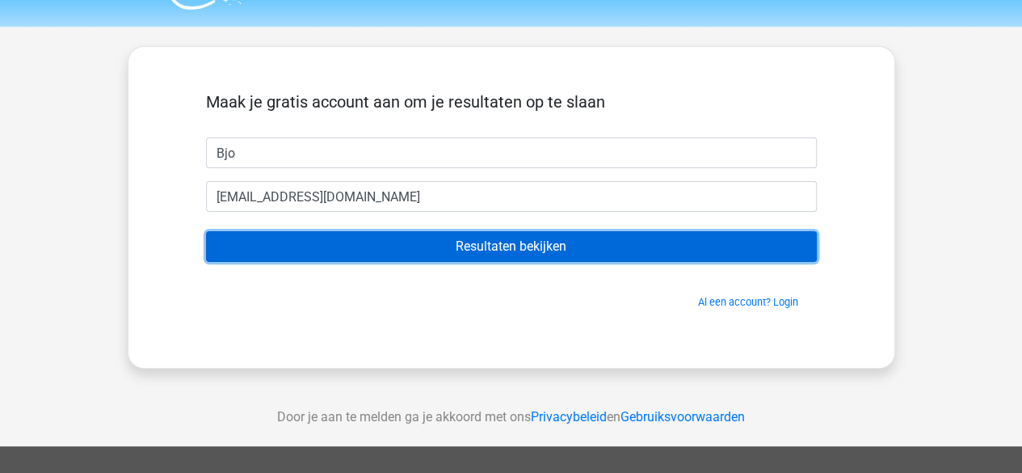
click at [451, 243] on input "Resultaten bekijken" at bounding box center [511, 246] width 611 height 31
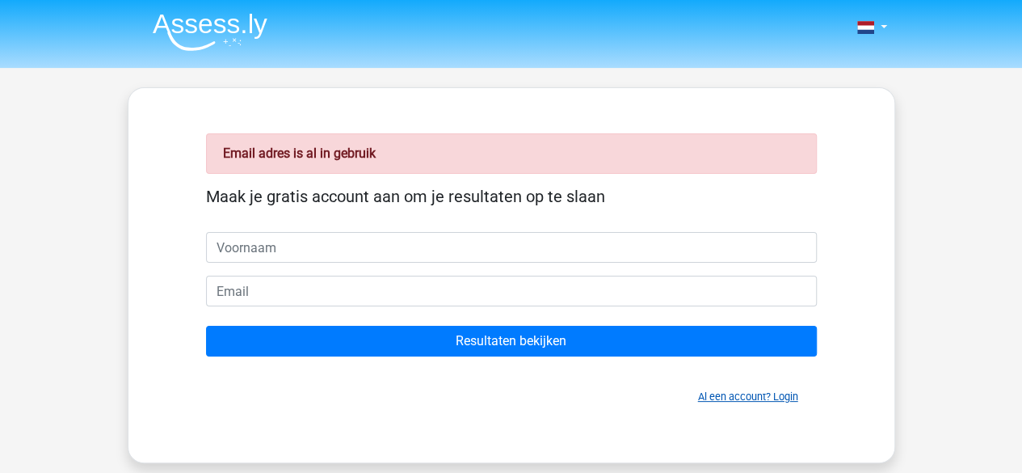
click at [742, 393] on link "Al een account? Login" at bounding box center [748, 396] width 100 height 12
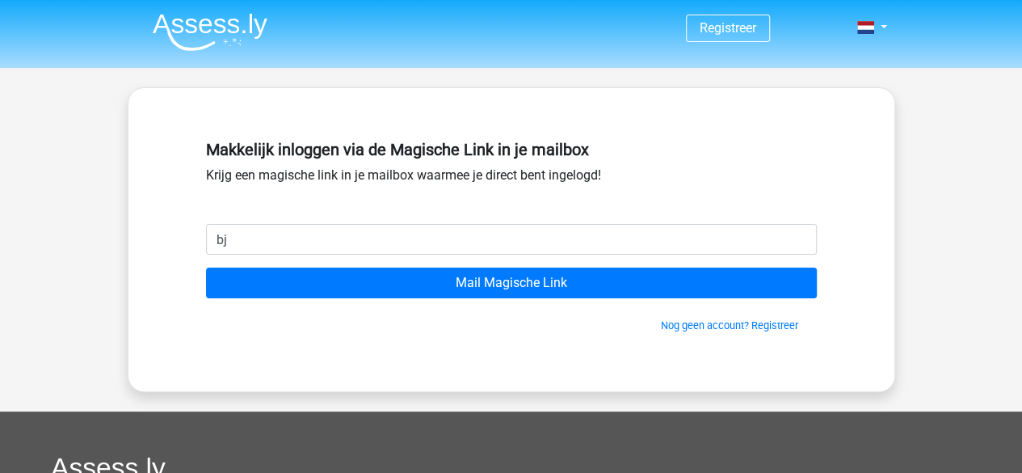
type input "[EMAIL_ADDRESS][DOMAIN_NAME]"
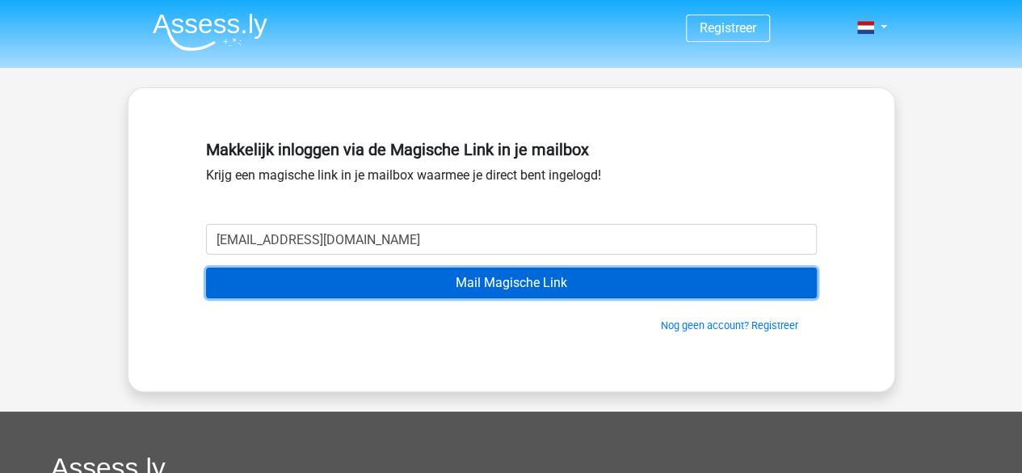
click at [391, 278] on input "Mail Magische Link" at bounding box center [511, 282] width 611 height 31
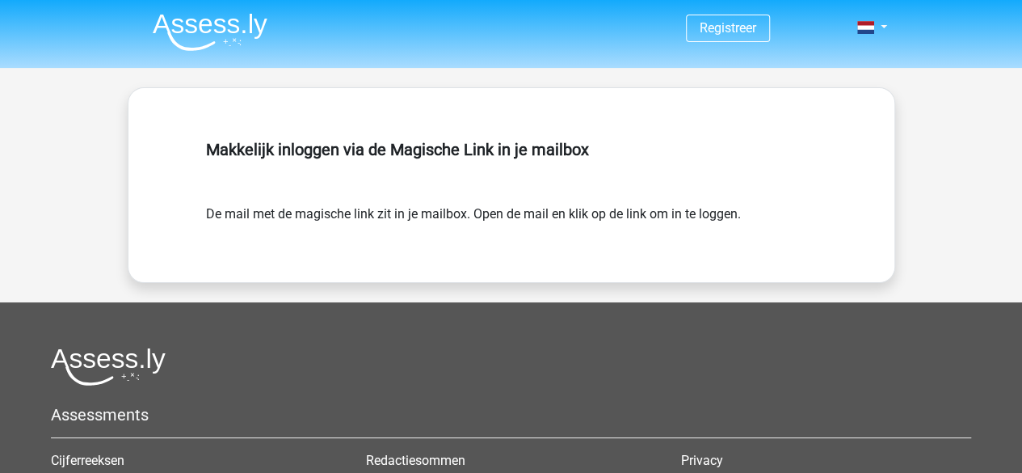
click at [468, 216] on form "De mail met de magische link zit in je mailbox. Open de mail en klik op de link…" at bounding box center [511, 213] width 611 height 19
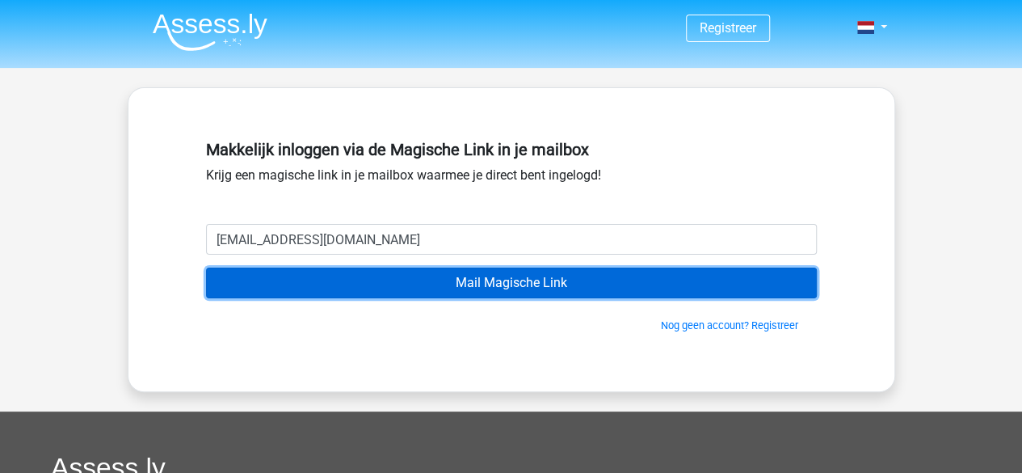
click at [444, 288] on input "Mail Magische Link" at bounding box center [511, 282] width 611 height 31
